Goal: Task Accomplishment & Management: Use online tool/utility

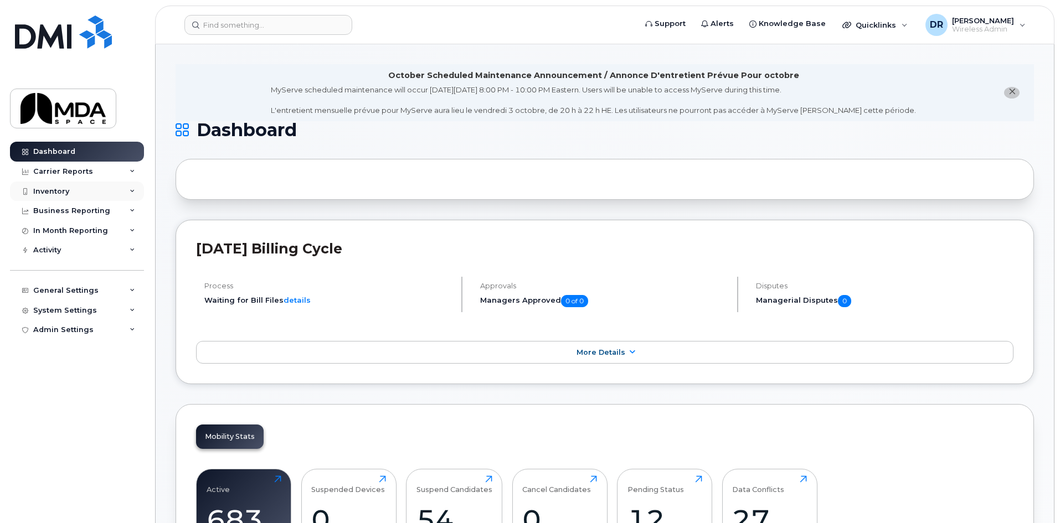
click at [76, 197] on div "Inventory" at bounding box center [77, 192] width 134 height 20
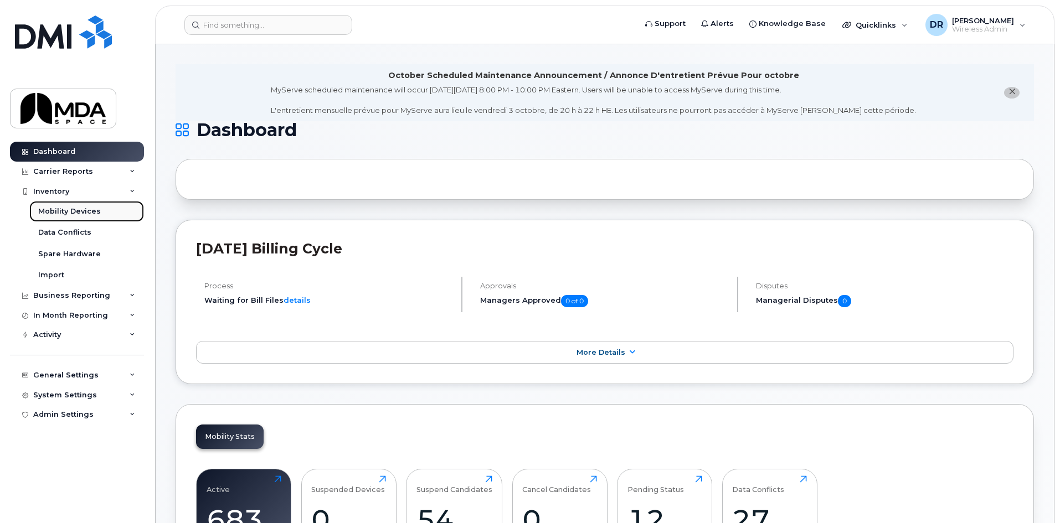
click at [71, 214] on div "Mobility Devices" at bounding box center [69, 211] width 63 height 10
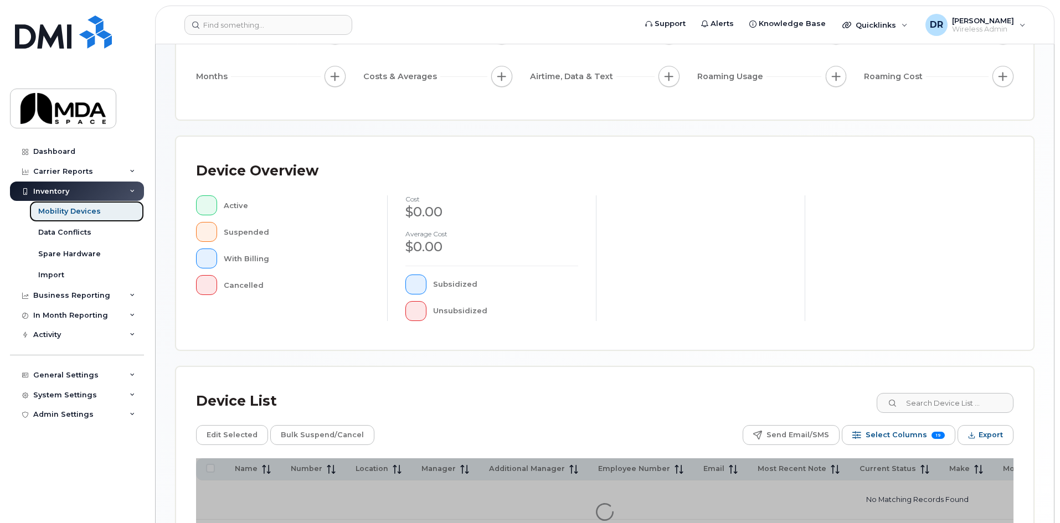
scroll to position [221, 0]
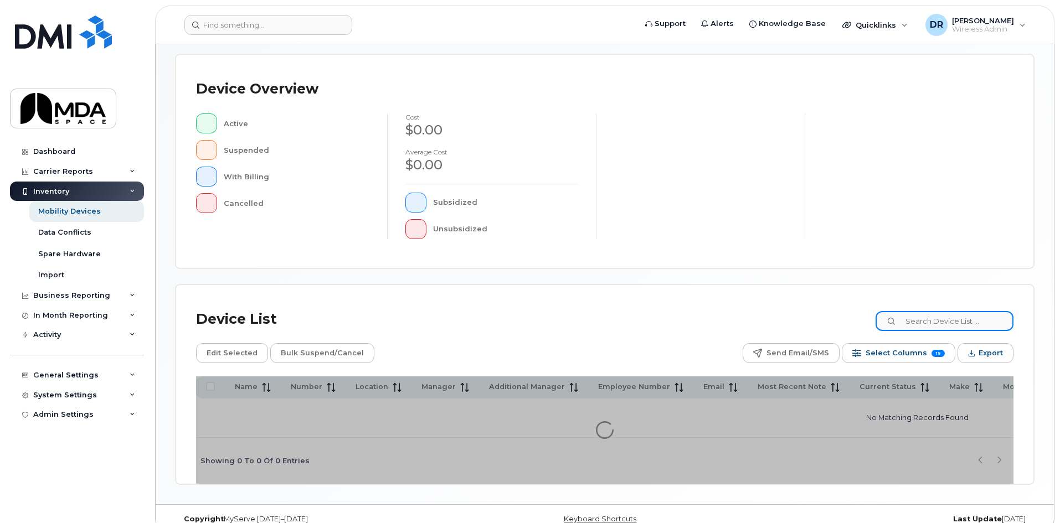
click at [939, 327] on input at bounding box center [944, 321] width 138 height 20
type input "bruce"
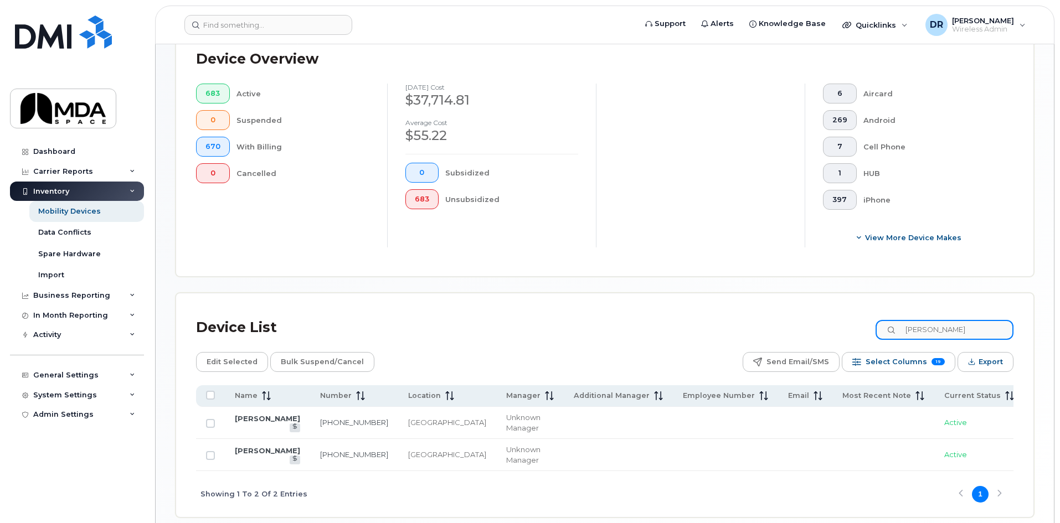
scroll to position [332, 0]
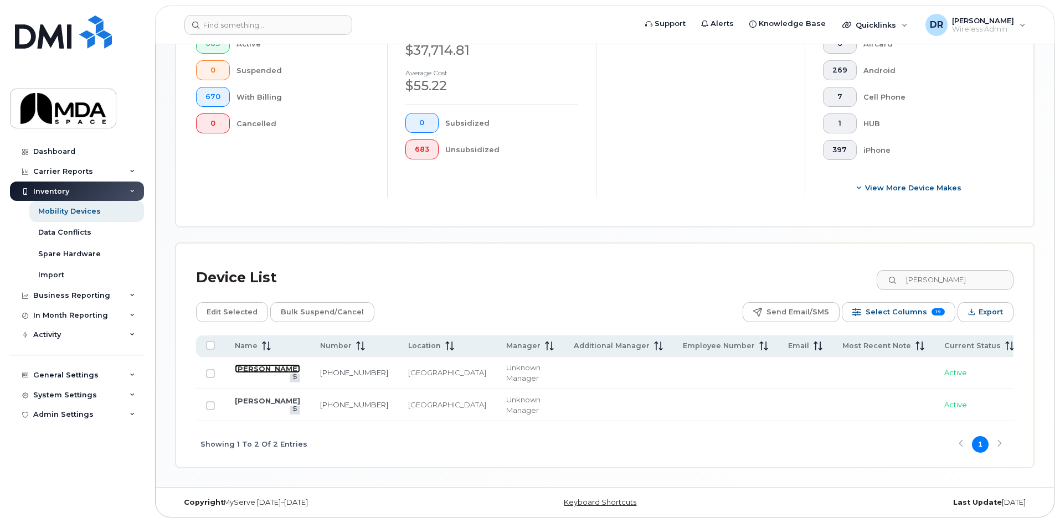
click at [241, 365] on link "[PERSON_NAME]" at bounding box center [267, 368] width 65 height 9
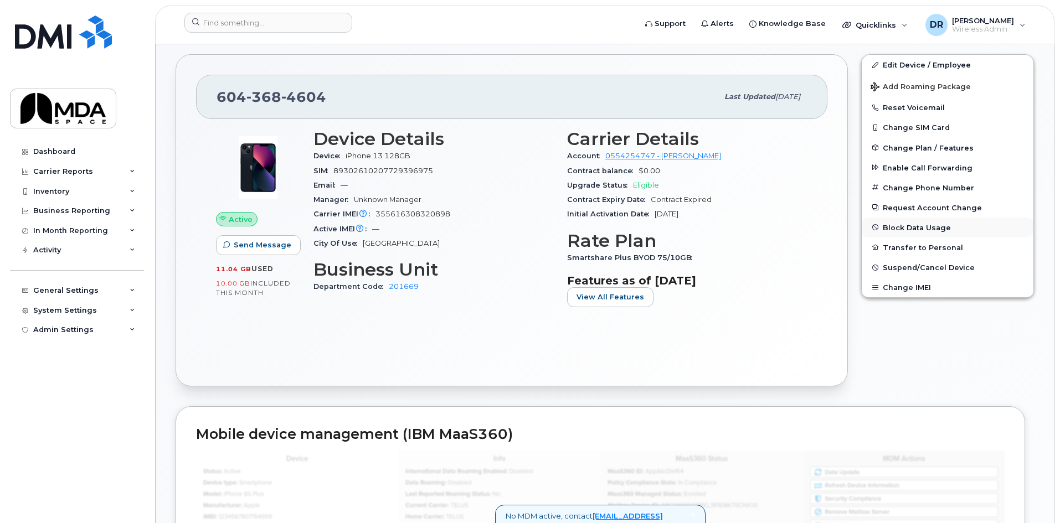
scroll to position [221, 0]
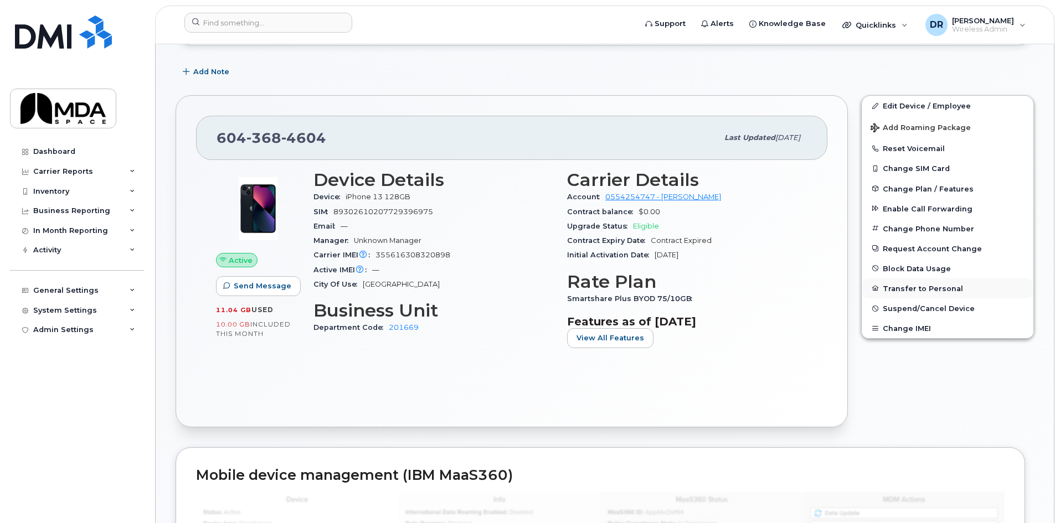
click at [980, 291] on button "Transfer to Personal" at bounding box center [947, 288] width 172 height 20
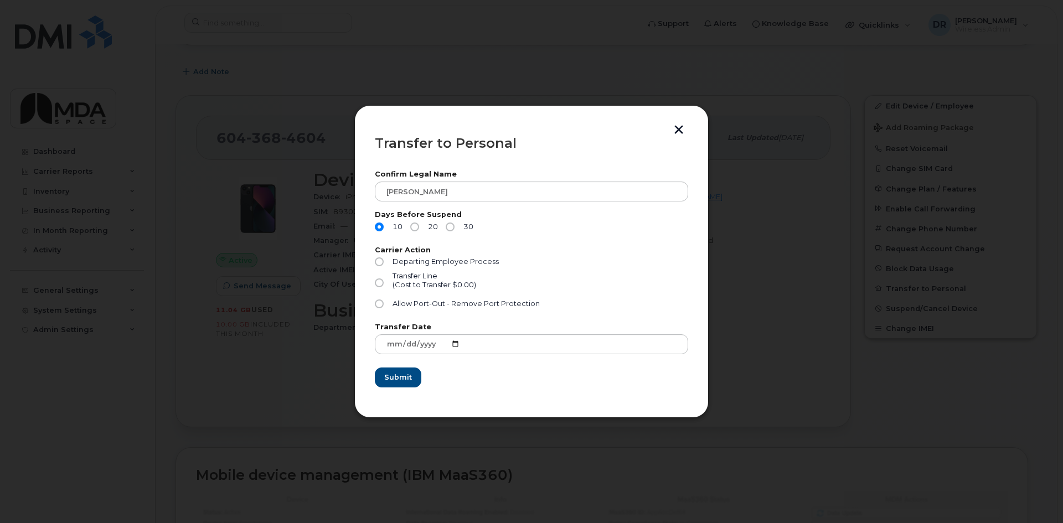
click at [675, 127] on button "button" at bounding box center [678, 131] width 17 height 12
